Goal: Task Accomplishment & Management: Manage account settings

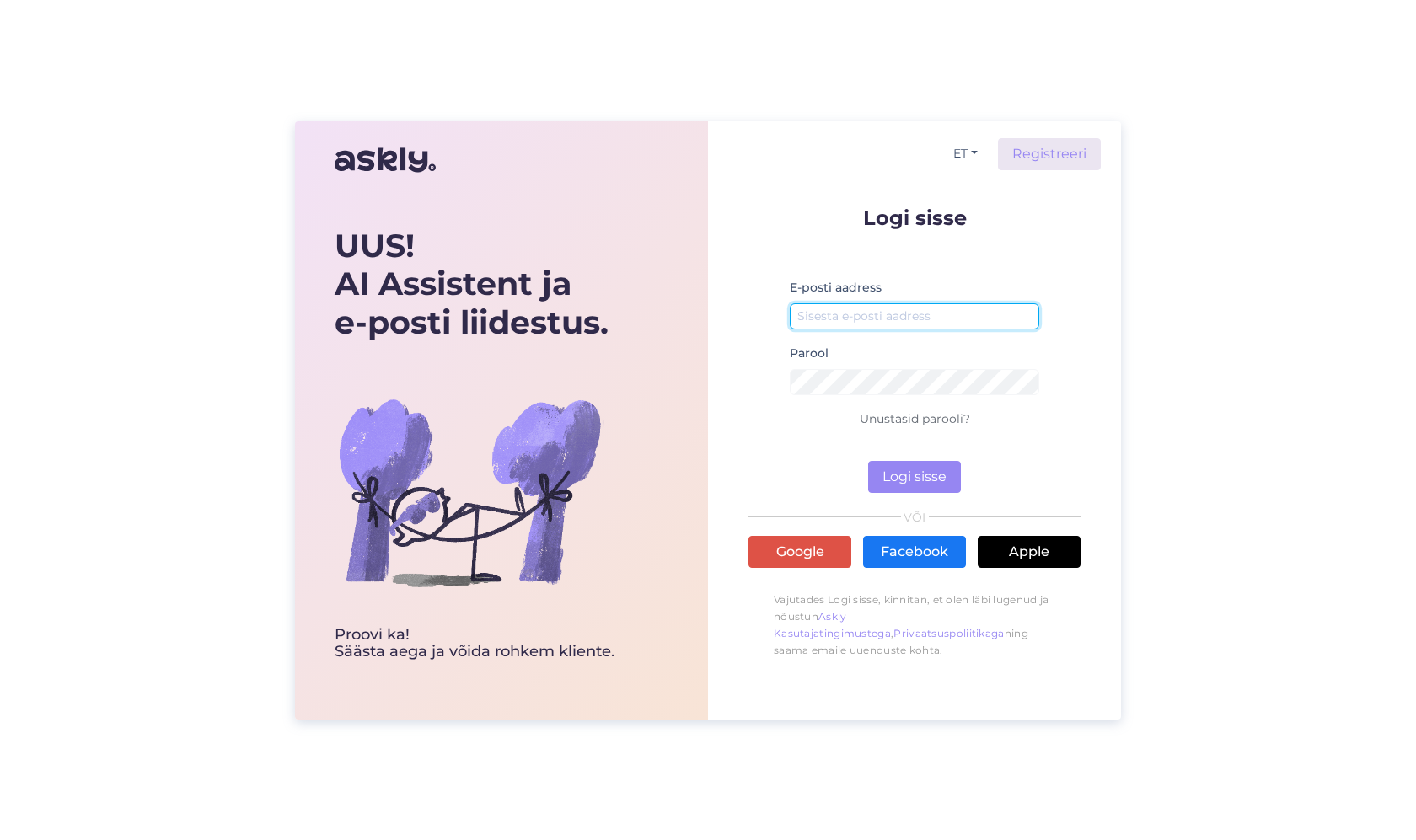
click at [885, 320] on input "email" at bounding box center [914, 316] width 249 height 26
type input "[PERSON_NAME][EMAIL_ADDRESS][DOMAIN_NAME]"
click at [945, 470] on button "Logi sisse" at bounding box center [914, 477] width 92 height 32
